Goal: Information Seeking & Learning: Find specific fact

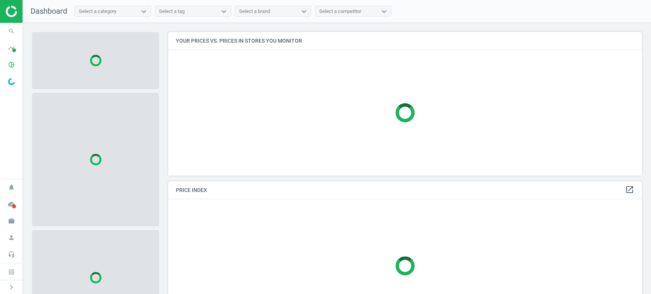
scroll to position [156, 480]
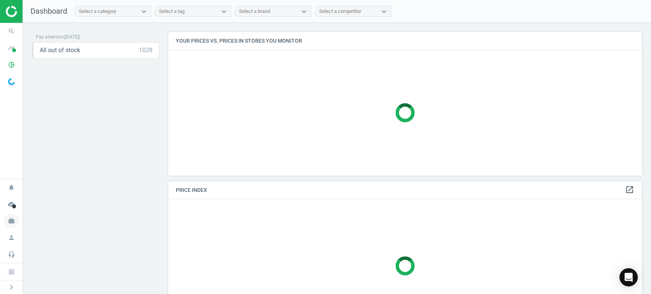
click at [15, 221] on icon "work" at bounding box center [11, 221] width 14 height 14
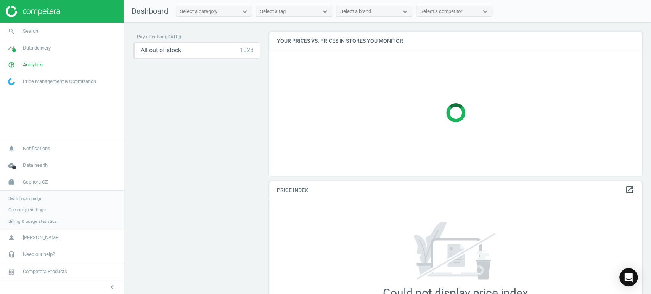
scroll to position [156, 379]
click at [37, 199] on span "Switch campaign" at bounding box center [25, 199] width 34 height 6
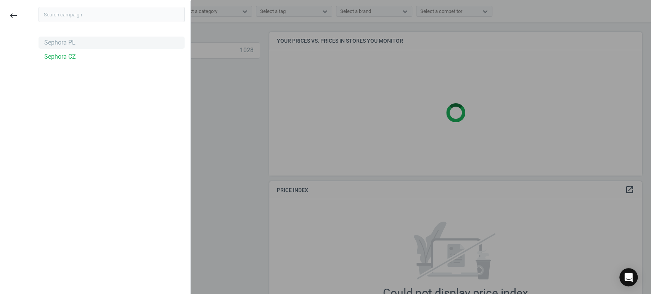
click at [70, 37] on div "Sephora PL" at bounding box center [112, 43] width 146 height 12
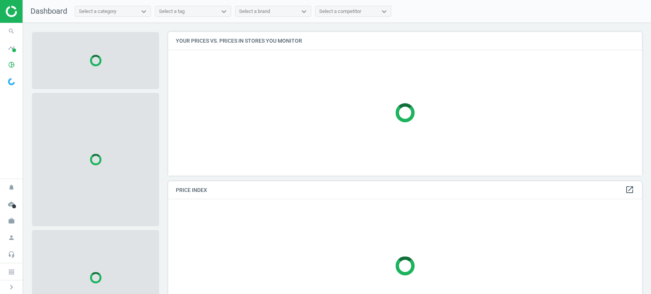
scroll to position [156, 480]
click at [12, 27] on icon "search" at bounding box center [11, 31] width 14 height 14
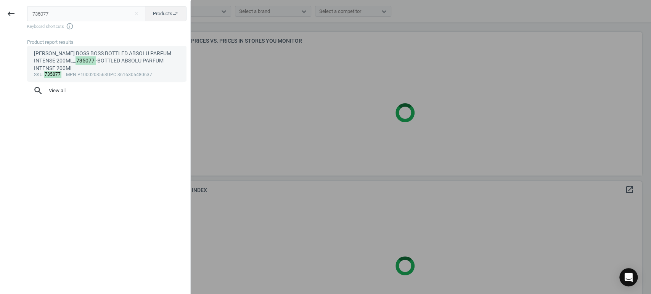
type input "735077"
click at [95, 55] on div "HUGO BOSS BOSS BOTTLED ABSOLU PARFUM INTENSE 200ML_ 735077 -BOTTLED ABSOLU PARF…" at bounding box center [107, 61] width 146 height 22
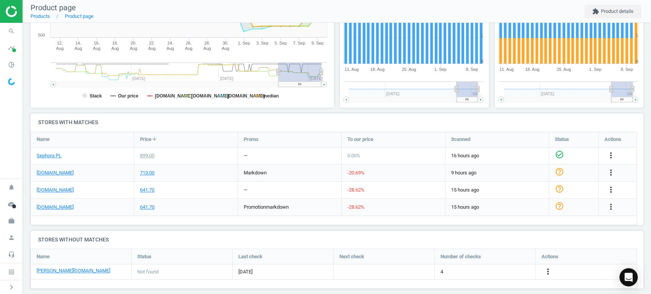
scroll to position [181, 0]
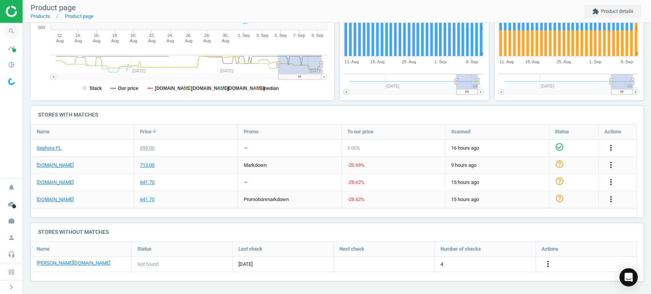
click at [12, 35] on icon "search" at bounding box center [11, 31] width 14 height 14
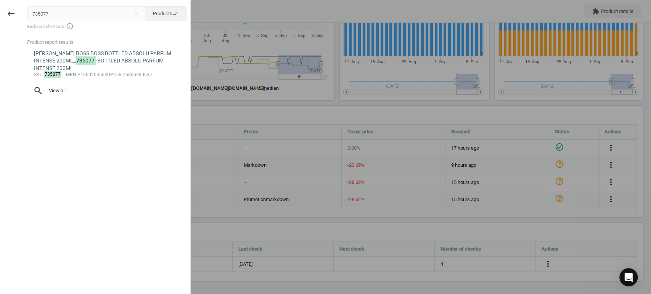
drag, startPoint x: 73, startPoint y: 11, endPoint x: 0, endPoint y: 5, distance: 73.5
click at [0, 8] on div "keyboard_backspace 735077 close Products swap_horiz Keyboard shortcuts info_out…" at bounding box center [95, 148] width 191 height 294
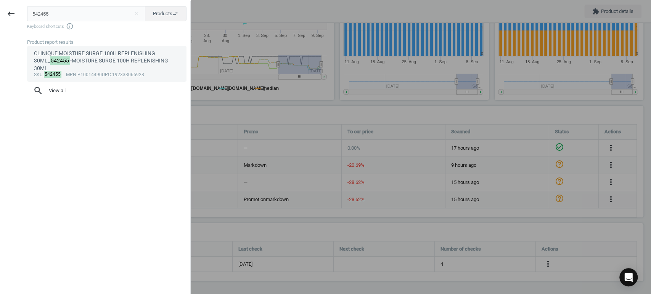
type input "542455"
click at [101, 49] on link "CLINIQUE MOISTURE SURGE 100H REPLENISHING 30ML_ 542455 -MOISTURE SURGE 100H REP…" at bounding box center [106, 64] width 159 height 36
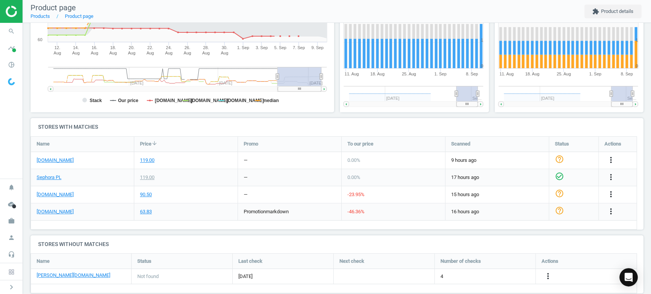
scroll to position [181, 0]
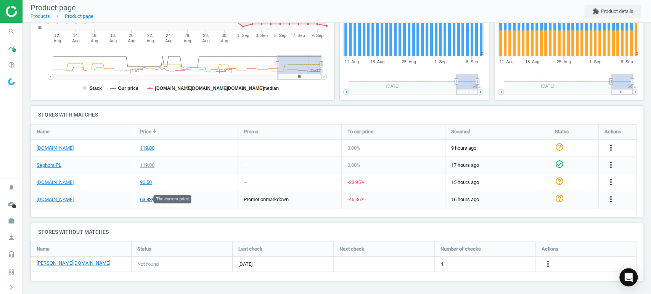
click at [147, 199] on div "63.83" at bounding box center [146, 199] width 12 height 7
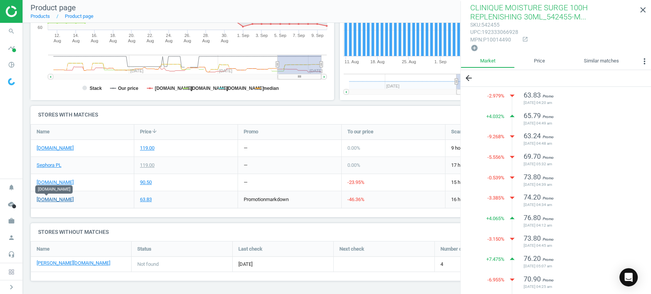
click at [46, 196] on link "notino.pl" at bounding box center [55, 199] width 37 height 7
